Goal: Information Seeking & Learning: Learn about a topic

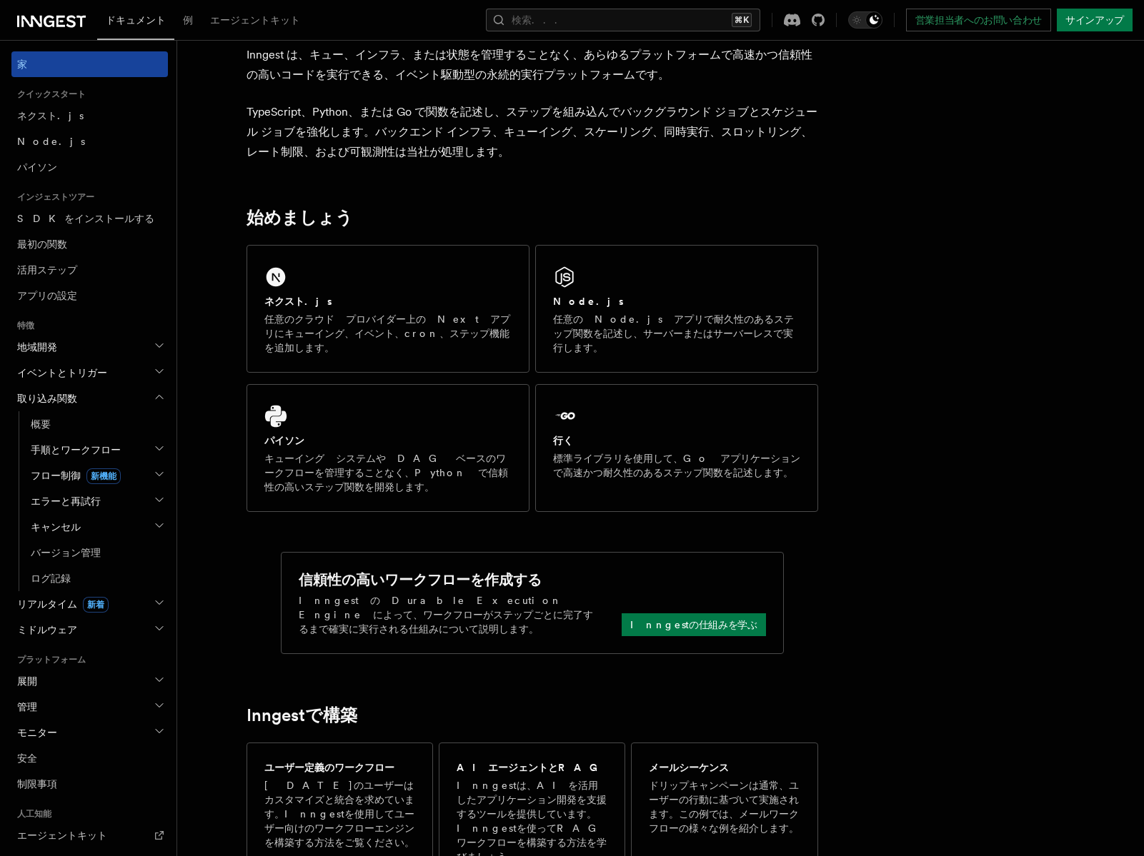
scroll to position [99, 0]
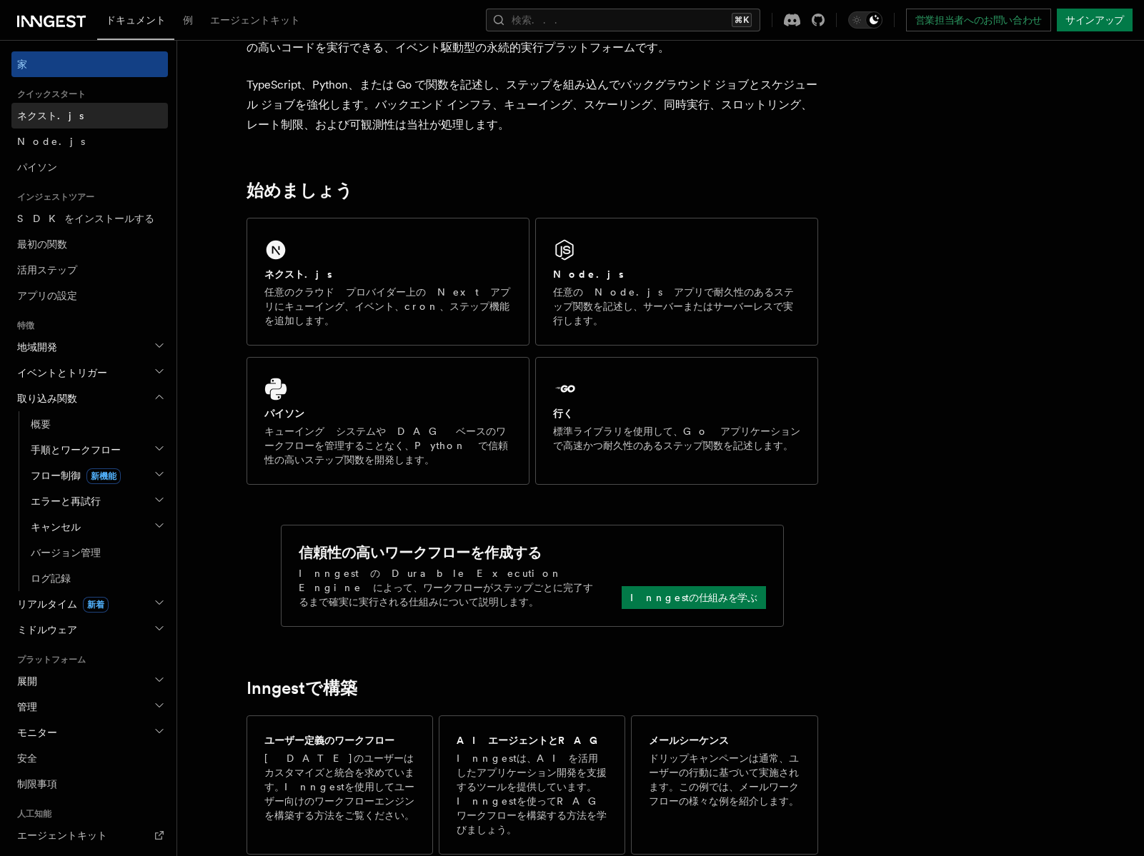
click at [50, 115] on font "ネクスト.js" at bounding box center [50, 115] width 66 height 11
